Goal: Check status

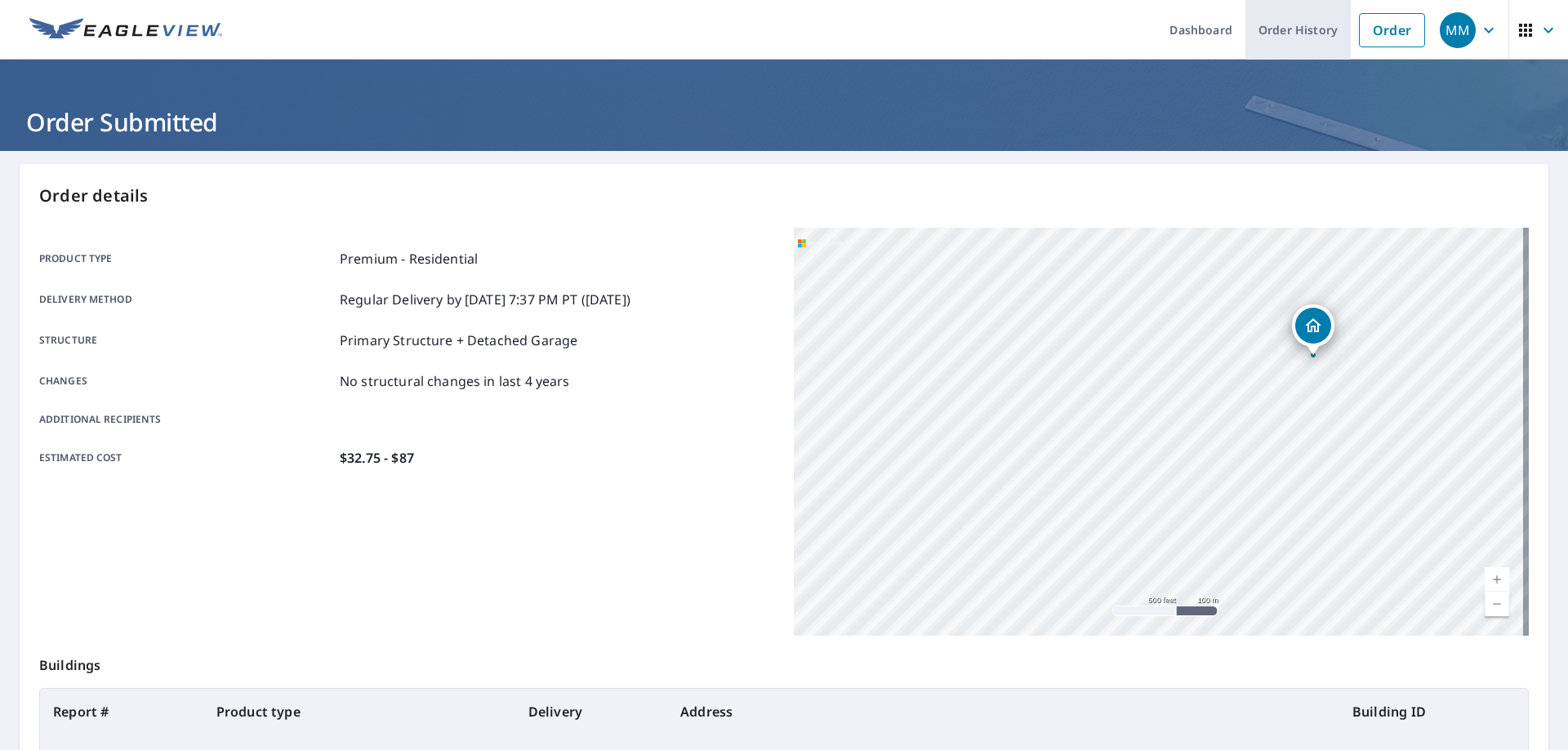
click at [1299, 35] on link "Order History" at bounding box center [1298, 30] width 106 height 60
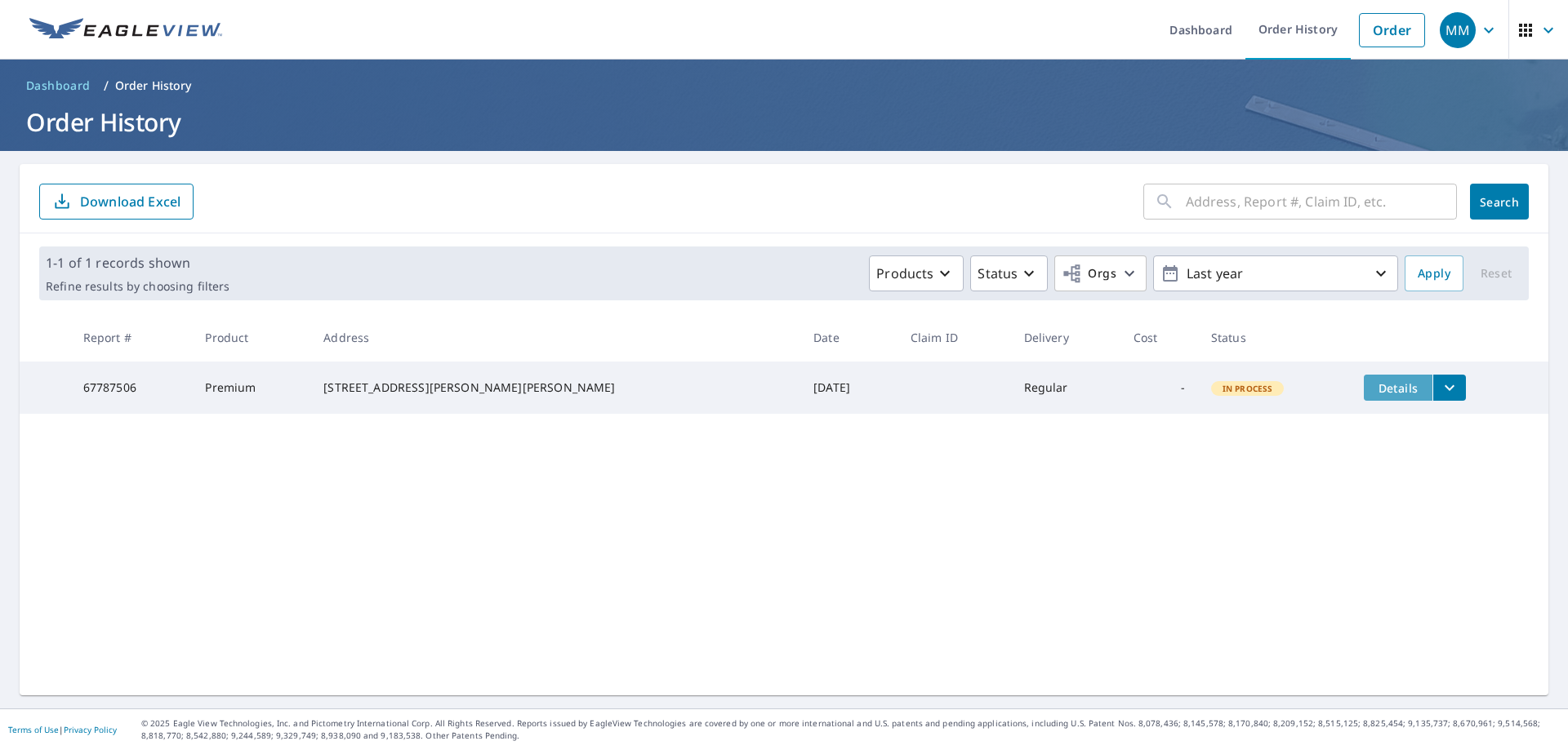
click at [1373, 387] on span "Details" at bounding box center [1398, 387] width 49 height 15
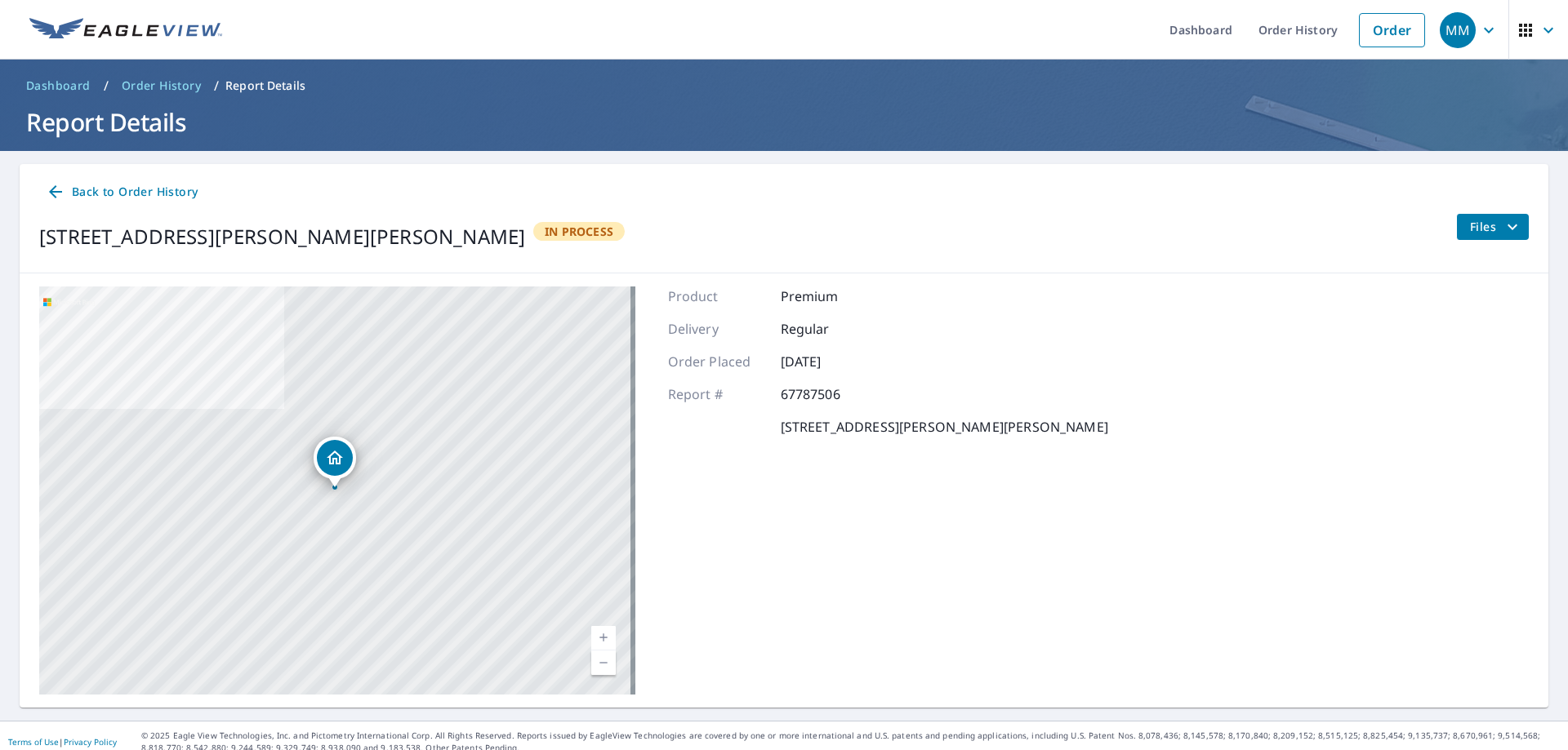
click at [127, 191] on span "Back to Order History" at bounding box center [121, 192] width 152 height 20
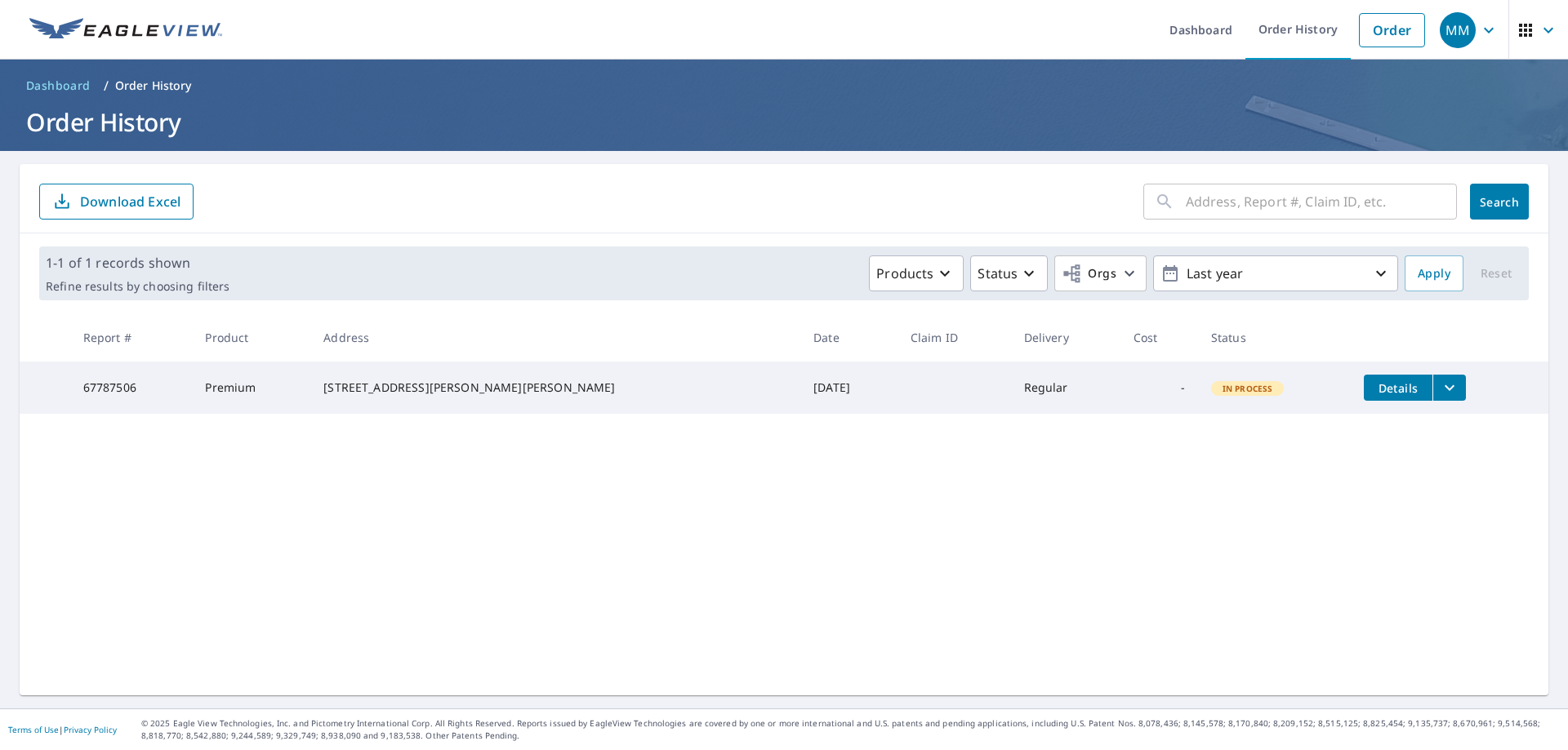
click at [1373, 393] on span "Details" at bounding box center [1398, 387] width 49 height 15
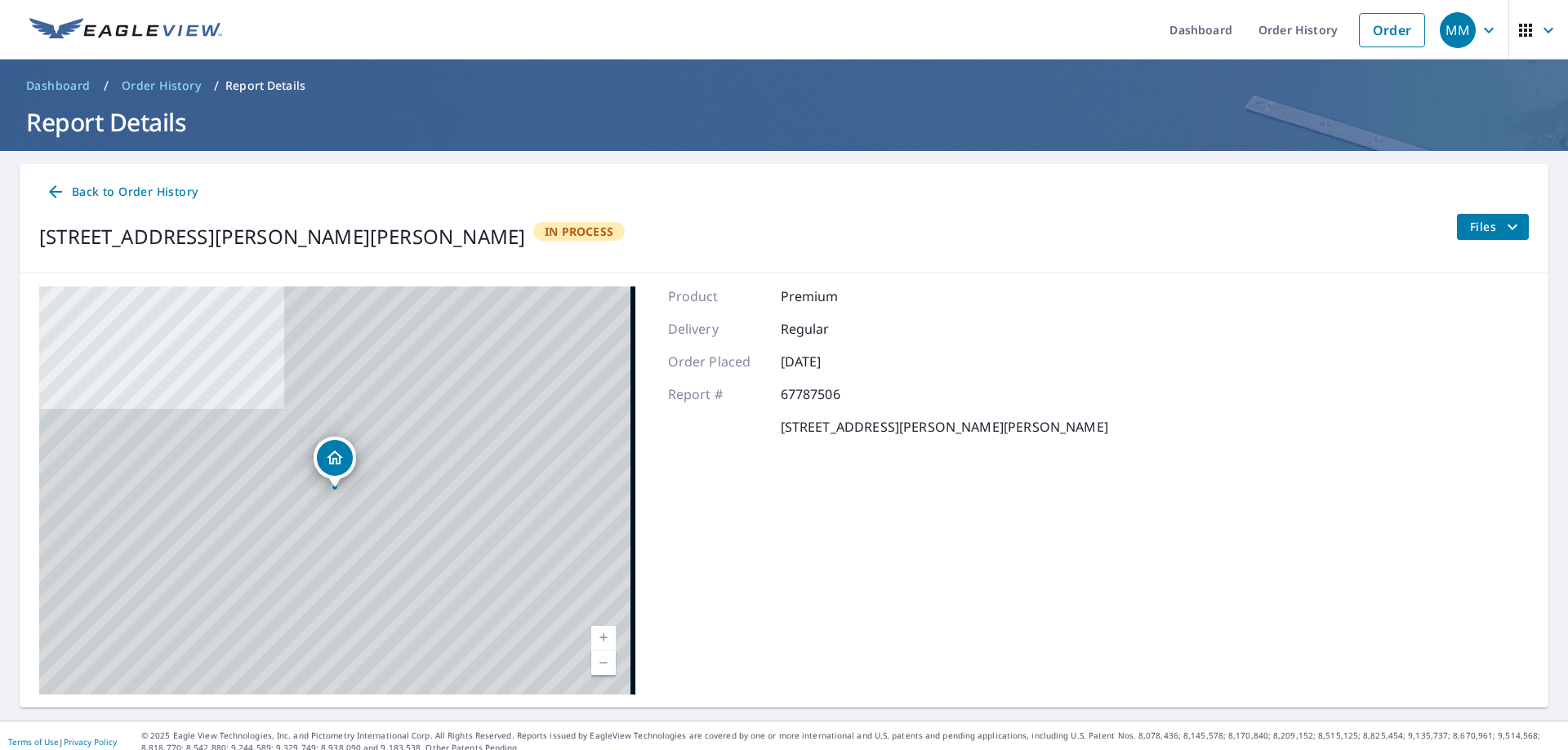
scroll to position [12, 0]
